Goal: Navigation & Orientation: Find specific page/section

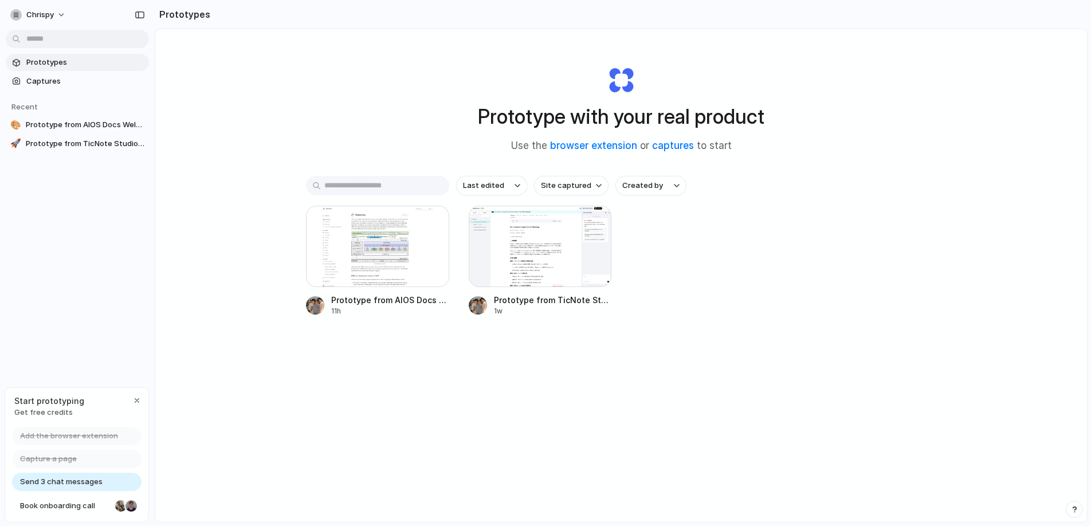
click at [1002, 143] on div "Prototype with your real product Use the browser extension or captures to start…" at bounding box center [621, 306] width 932 height 554
